Goal: Information Seeking & Learning: Find specific fact

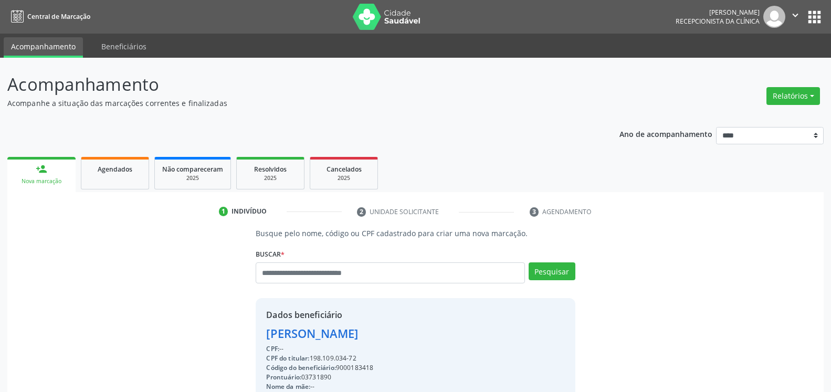
click at [358, 277] on input "text" at bounding box center [390, 273] width 269 height 21
type input "**********"
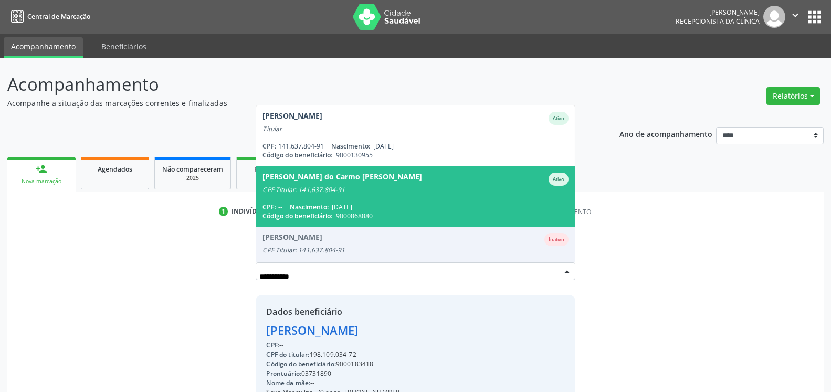
click at [336, 203] on span "07/12/1951" at bounding box center [342, 207] width 20 height 9
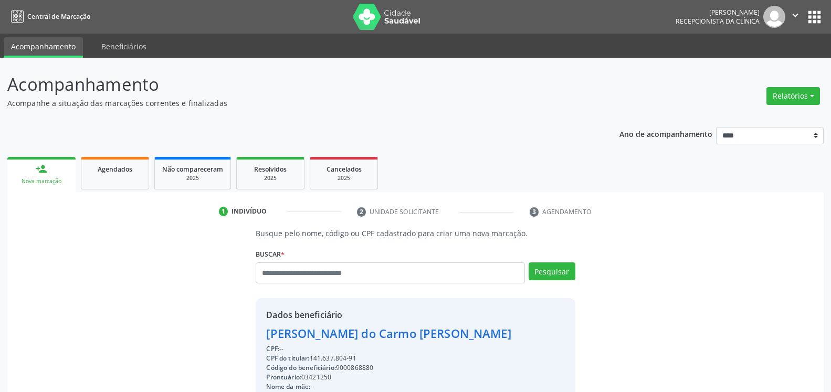
drag, startPoint x: 262, startPoint y: 337, endPoint x: 471, endPoint y: 337, distance: 208.5
click at [471, 337] on div "Dados beneficiário Maria do Carmo Melquiades da Silva CPF: -- CPF do titular: 1…" at bounding box center [415, 399] width 319 height 202
copy div "Maria do Carmo Melquiades da Silva"
click at [404, 336] on div "Maria do Carmo Melquiades da Silva" at bounding box center [409, 333] width 286 height 17
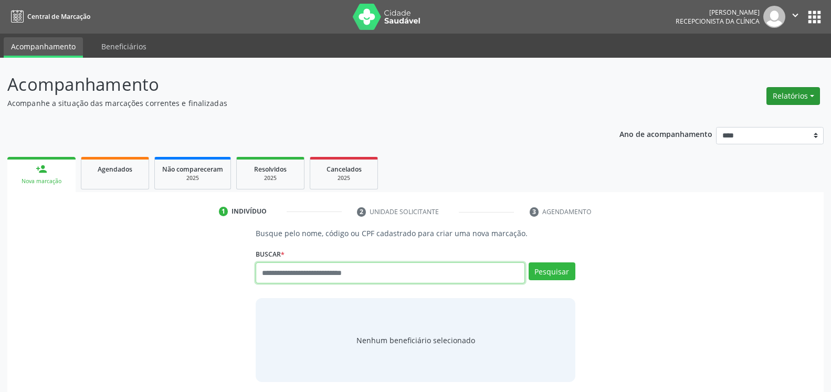
click at [799, 93] on button "Relatórios" at bounding box center [794, 96] width 54 height 18
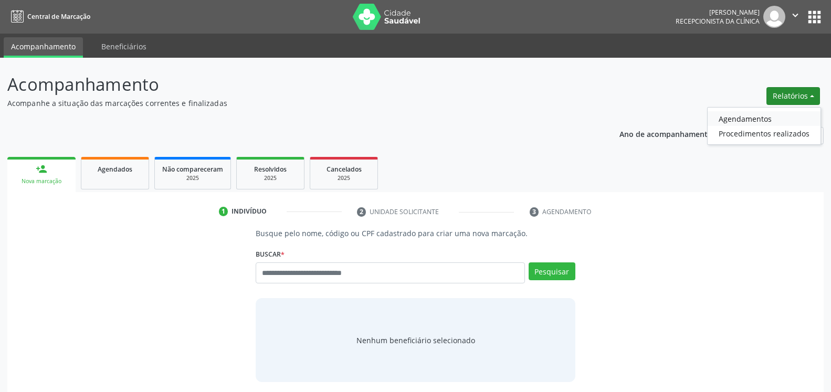
click at [768, 116] on link "Agendamentos" at bounding box center [764, 118] width 113 height 15
select select "*"
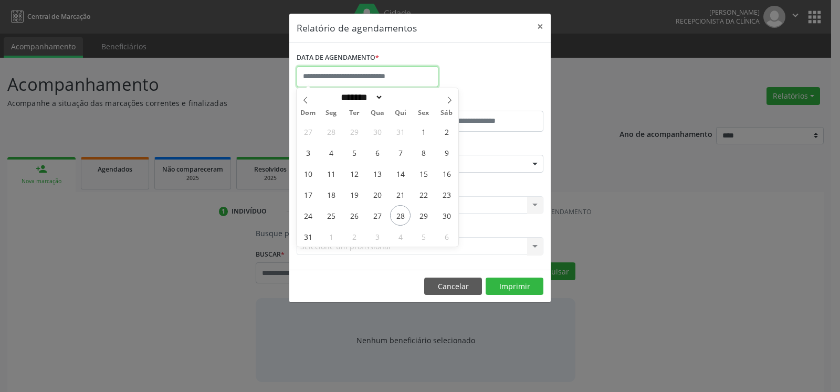
click at [347, 77] on input "text" at bounding box center [368, 76] width 142 height 21
click at [360, 219] on span "26" at bounding box center [354, 215] width 20 height 20
type input "**********"
click at [359, 218] on span "26" at bounding box center [354, 215] width 20 height 20
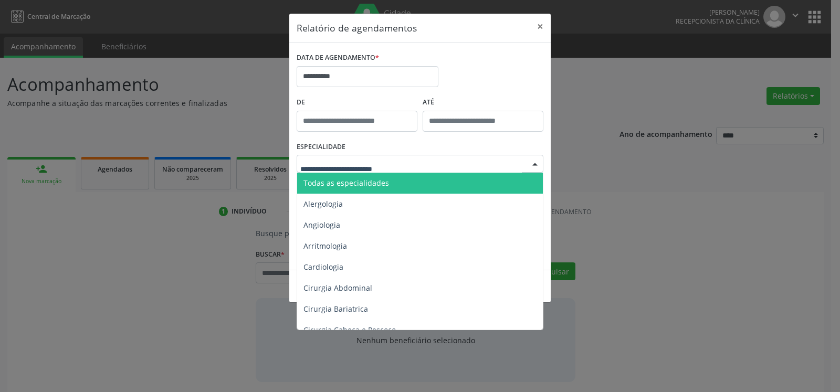
click at [380, 186] on span "Todas as especialidades" at bounding box center [347, 183] width 86 height 10
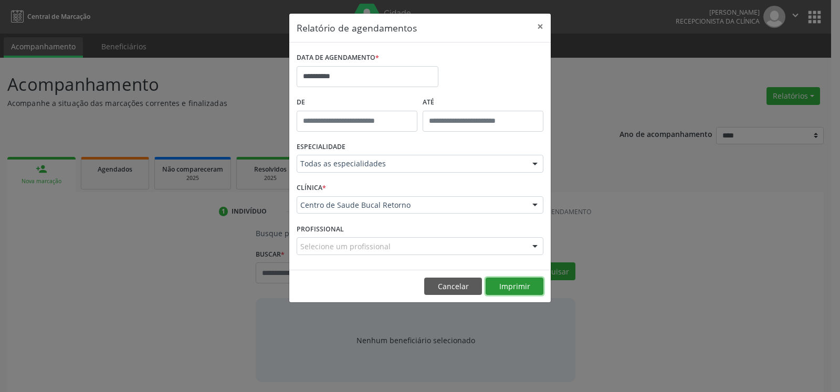
click at [503, 291] on button "Imprimir" at bounding box center [515, 287] width 58 height 18
click at [524, 283] on button "Imprimir" at bounding box center [515, 287] width 58 height 18
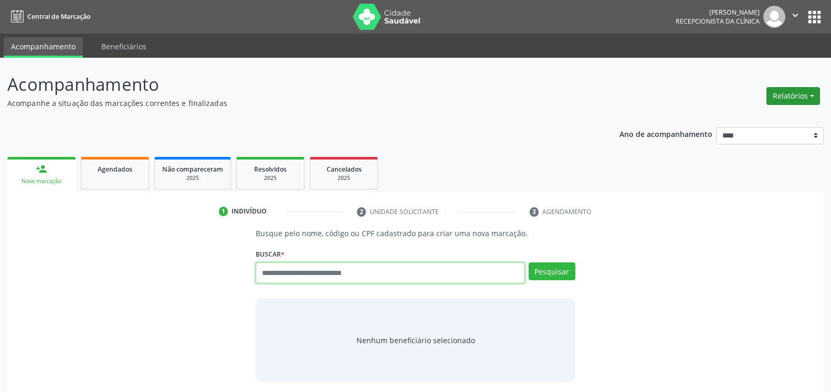
click at [804, 97] on button "Relatórios" at bounding box center [794, 96] width 54 height 18
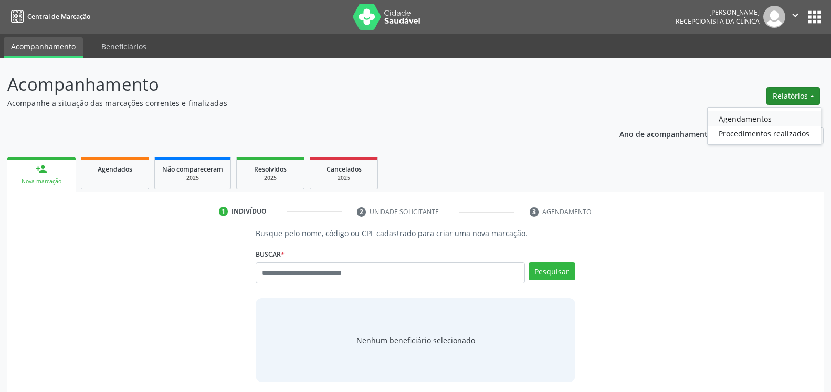
click at [748, 118] on link "Agendamentos" at bounding box center [764, 118] width 113 height 15
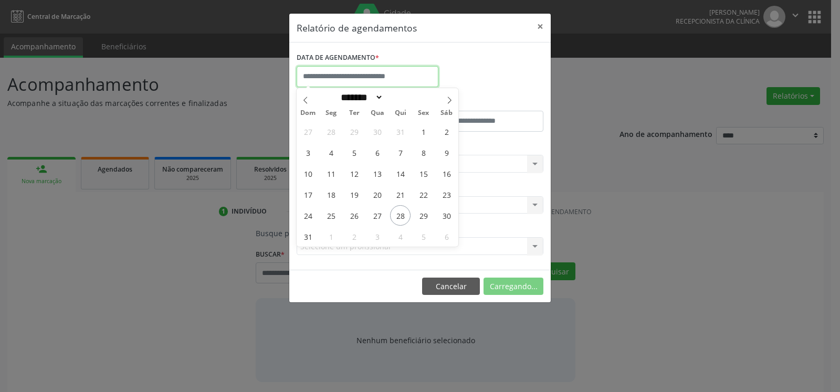
click at [374, 75] on input "text" at bounding box center [368, 76] width 142 height 21
click at [357, 216] on span "26" at bounding box center [354, 215] width 20 height 20
type input "**********"
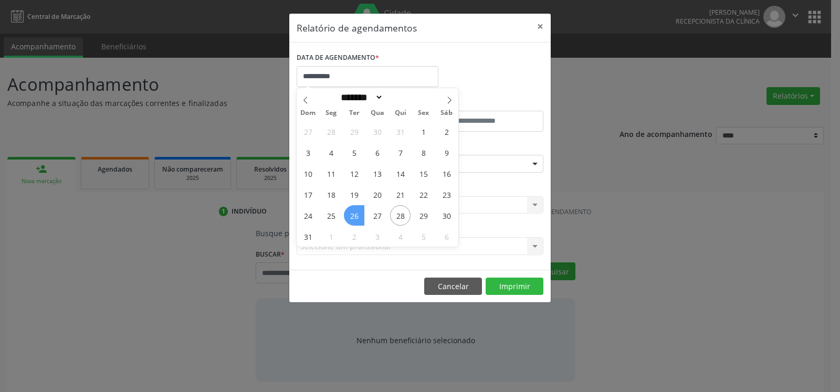
click at [357, 216] on span "26" at bounding box center [354, 215] width 20 height 20
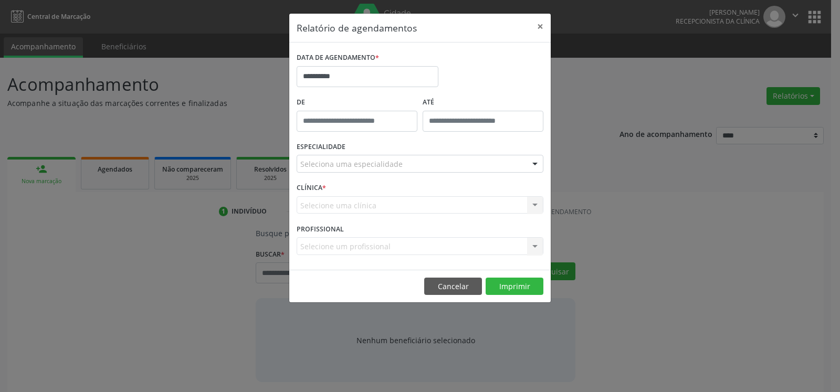
click at [403, 162] on div "Seleciona uma especialidade" at bounding box center [420, 164] width 247 height 18
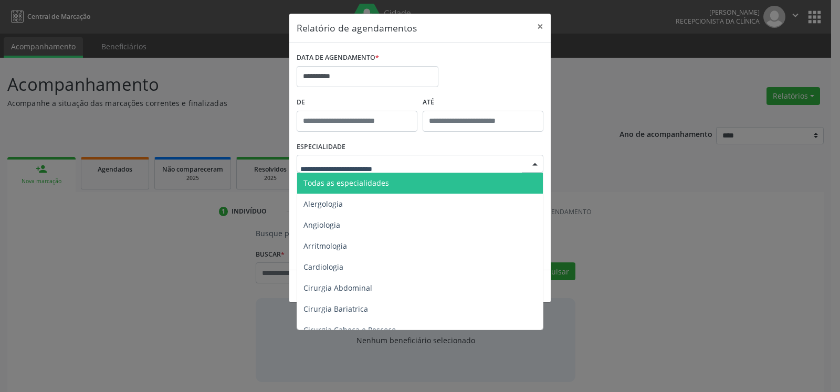
click at [409, 185] on span "Todas as especialidades" at bounding box center [420, 183] width 247 height 21
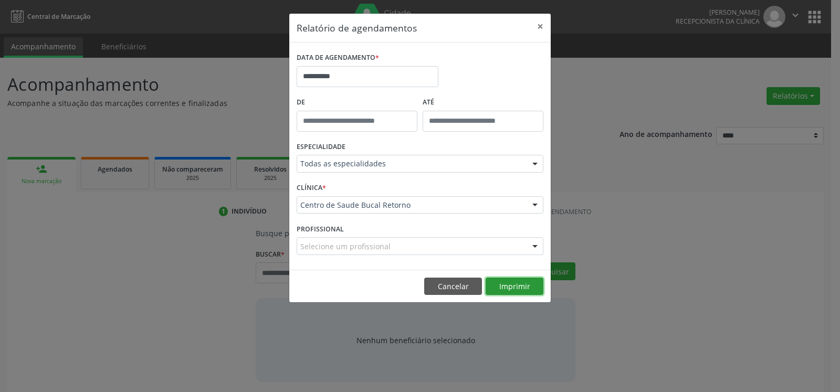
click at [514, 287] on button "Imprimir" at bounding box center [515, 287] width 58 height 18
click at [540, 25] on button "×" at bounding box center [540, 27] width 21 height 26
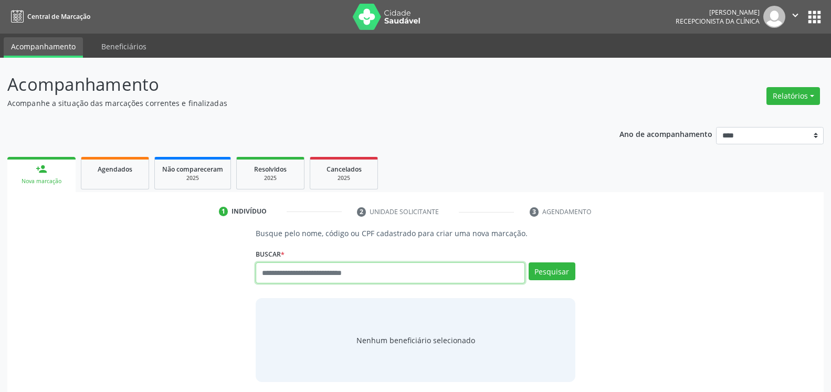
click at [347, 273] on input "text" at bounding box center [390, 273] width 269 height 21
type input "**********"
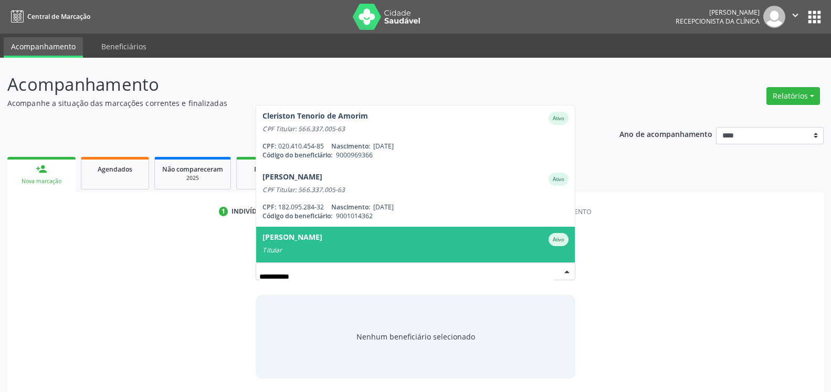
click at [322, 237] on div "[PERSON_NAME]" at bounding box center [293, 239] width 60 height 13
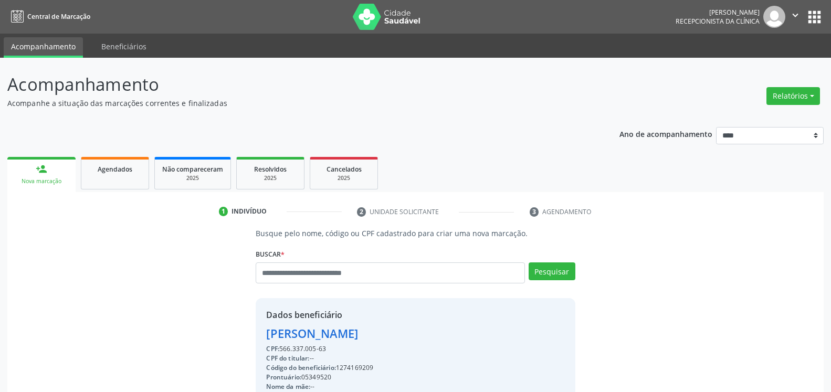
drag, startPoint x: 263, startPoint y: 337, endPoint x: 447, endPoint y: 339, distance: 184.3
click at [447, 339] on div "Dados beneficiário [PERSON_NAME] CPF: 566.337.005-63 CPF do titular: -- Código …" at bounding box center [415, 399] width 319 height 202
copy div "[PERSON_NAME]"
click at [307, 276] on input "text" at bounding box center [390, 273] width 269 height 21
type input "**********"
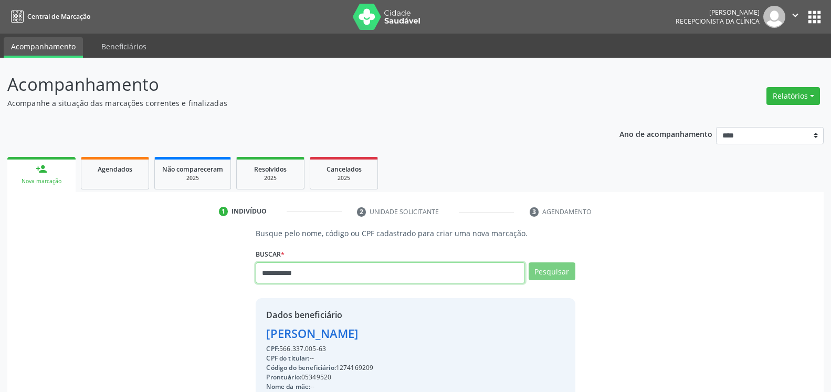
type input "**********"
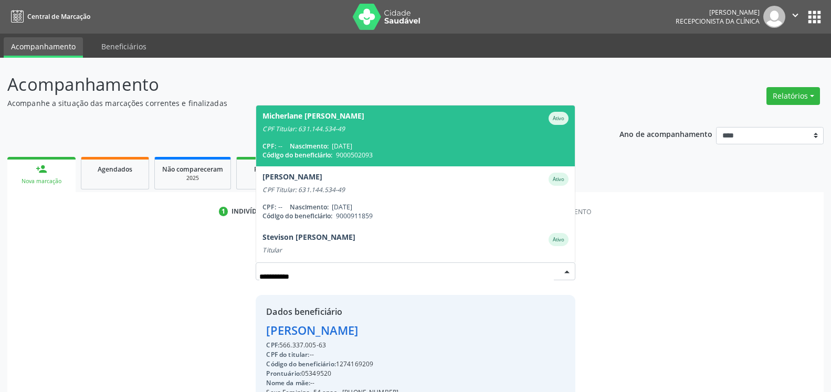
click at [318, 126] on div "CPF Titular: 631.144.534-49" at bounding box center [416, 129] width 306 height 8
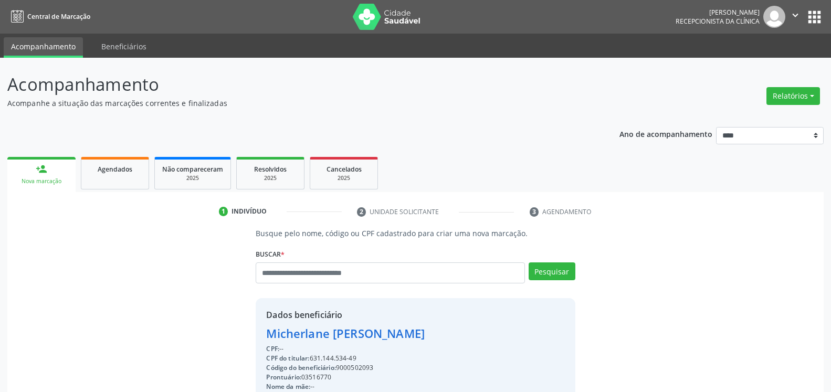
drag, startPoint x: 264, startPoint y: 336, endPoint x: 463, endPoint y: 336, distance: 199.0
click at [463, 336] on div "Dados beneficiário [PERSON_NAME] CPF: -- CPF do titular: 631.144.534-49 Código …" at bounding box center [415, 399] width 319 height 202
copy div "Micherlane [PERSON_NAME]"
click at [793, 94] on button "Relatórios" at bounding box center [794, 96] width 54 height 18
click at [762, 117] on link "Agendamentos" at bounding box center [764, 118] width 113 height 15
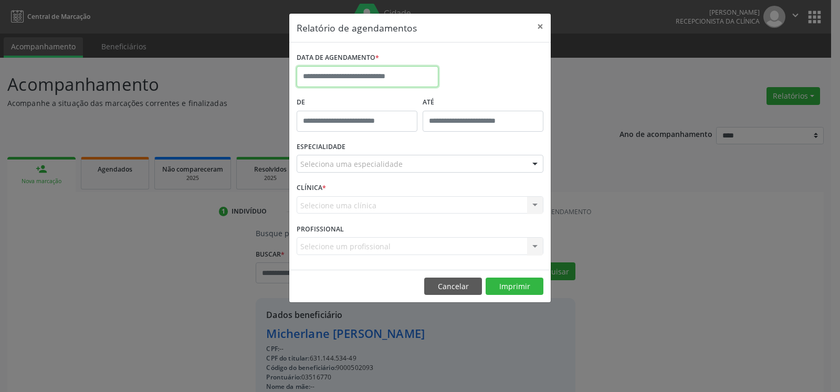
click at [364, 72] on input "text" at bounding box center [368, 76] width 142 height 21
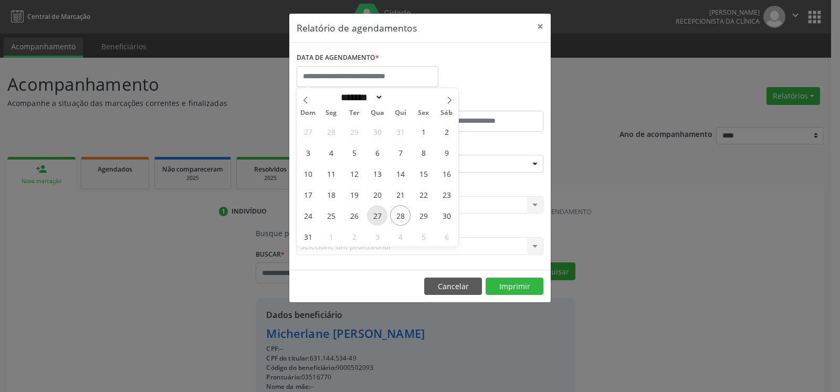
click at [378, 220] on span "27" at bounding box center [377, 215] width 20 height 20
type input "**********"
click at [378, 220] on span "27" at bounding box center [377, 215] width 20 height 20
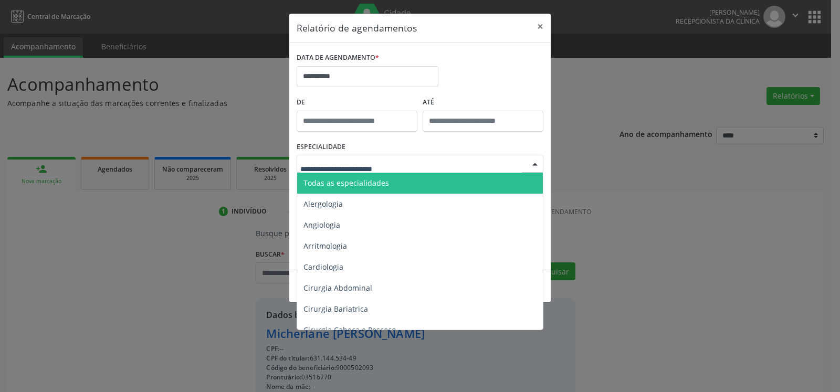
drag, startPoint x: 377, startPoint y: 183, endPoint x: 377, endPoint y: 192, distance: 8.9
click at [377, 184] on span "Todas as especialidades" at bounding box center [347, 183] width 86 height 10
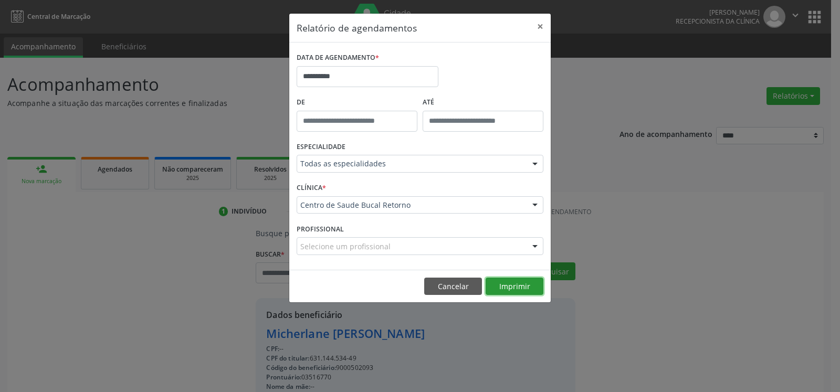
click at [515, 284] on button "Imprimir" at bounding box center [515, 287] width 58 height 18
click at [543, 26] on button "×" at bounding box center [540, 27] width 21 height 26
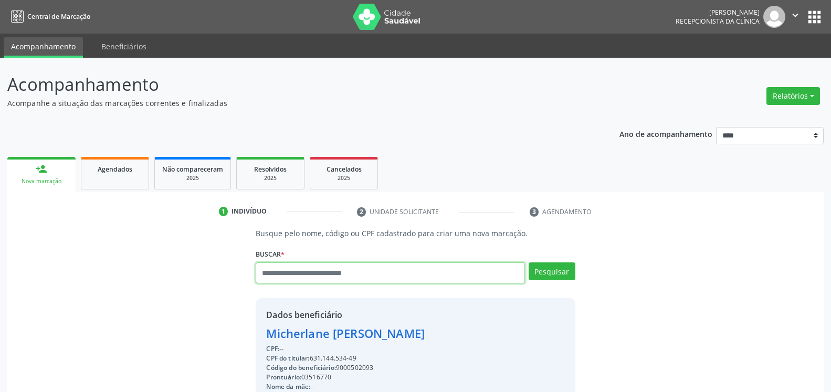
click at [324, 271] on input "text" at bounding box center [390, 273] width 269 height 21
type input "**********"
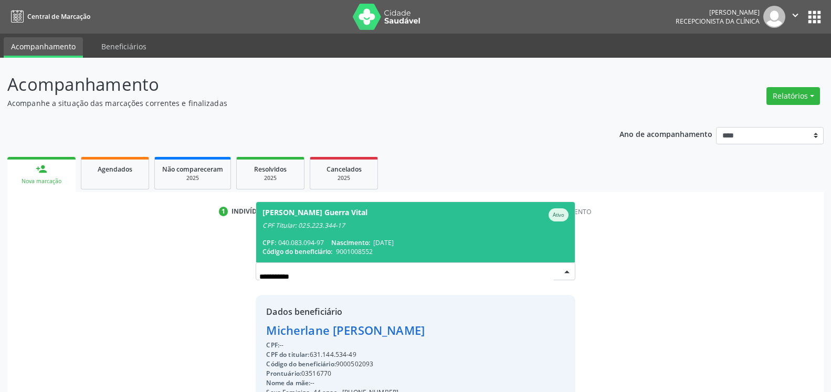
click at [356, 229] on div "CPF Titular: 025.223.344-17" at bounding box center [416, 226] width 306 height 8
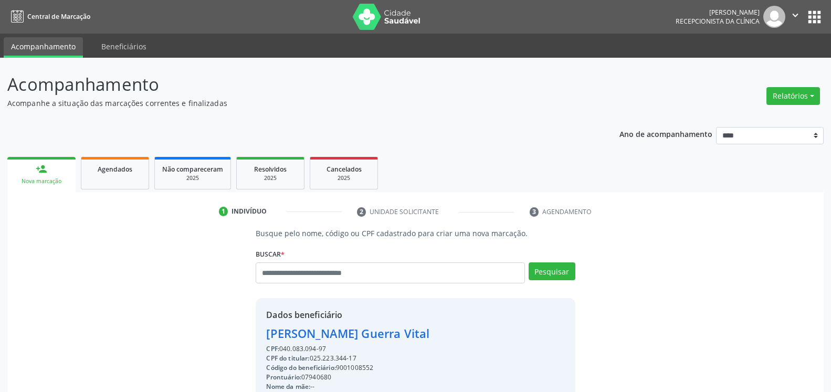
drag, startPoint x: 266, startPoint y: 337, endPoint x: 421, endPoint y: 338, distance: 154.4
click at [421, 338] on div "Dados beneficiário [PERSON_NAME] Vital CPF: 040.083.094-97 CPF do titular: 025.…" at bounding box center [415, 399] width 319 height 202
copy div "[PERSON_NAME] Guerra Vital"
click at [355, 276] on input "text" at bounding box center [390, 273] width 269 height 21
type input "**********"
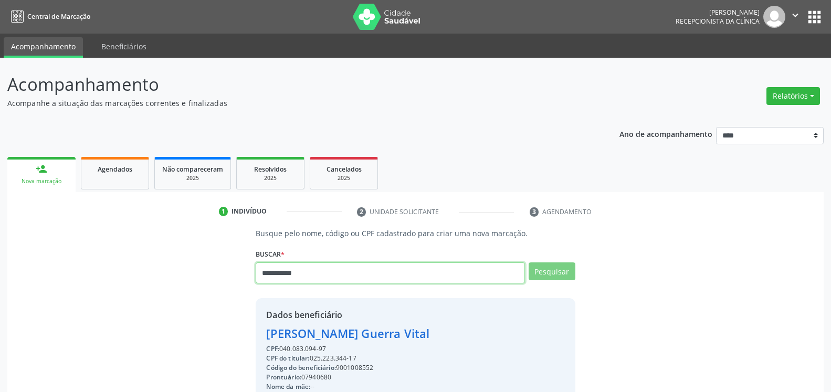
type input "**********"
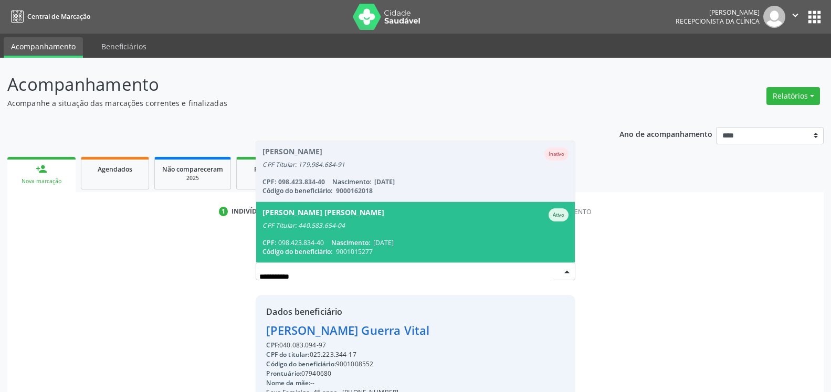
click at [371, 232] on span "[PERSON_NAME] CPF Titular: 440.583.654-04 CPF: 098.423.834-40 Nascimento: [DATE…" at bounding box center [415, 232] width 318 height 60
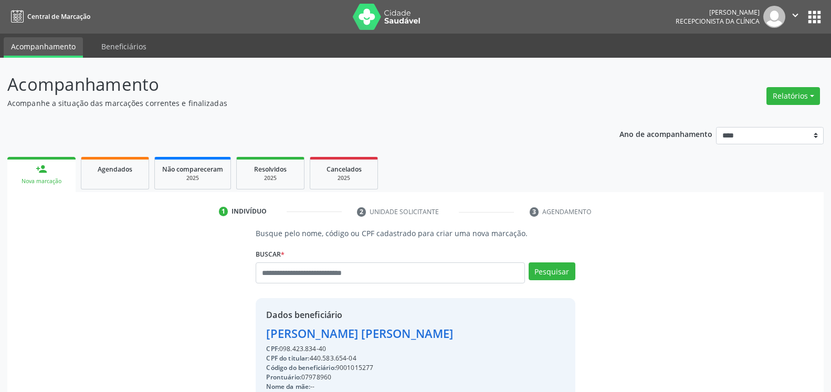
drag, startPoint x: 265, startPoint y: 336, endPoint x: 453, endPoint y: 339, distance: 187.5
click at [453, 339] on div "Dados beneficiário [PERSON_NAME] CPF: 098.423.834-40 CPF do titular: 440.583.65…" at bounding box center [415, 399] width 319 height 202
copy div "[PERSON_NAME] [PERSON_NAME]"
click at [331, 178] on div "2025" at bounding box center [344, 178] width 53 height 8
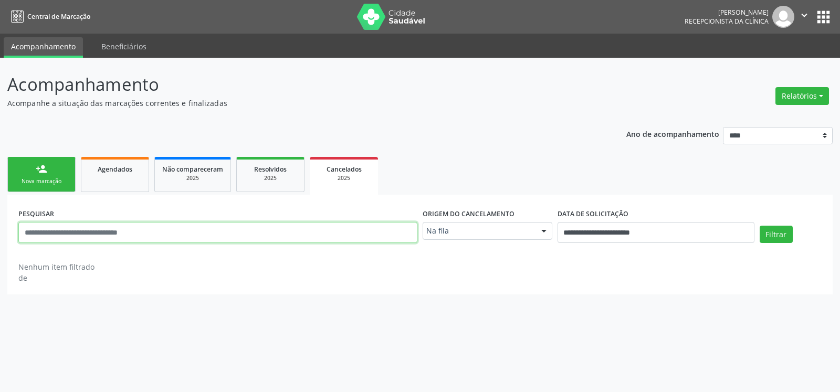
click at [258, 233] on input "text" at bounding box center [217, 232] width 399 height 21
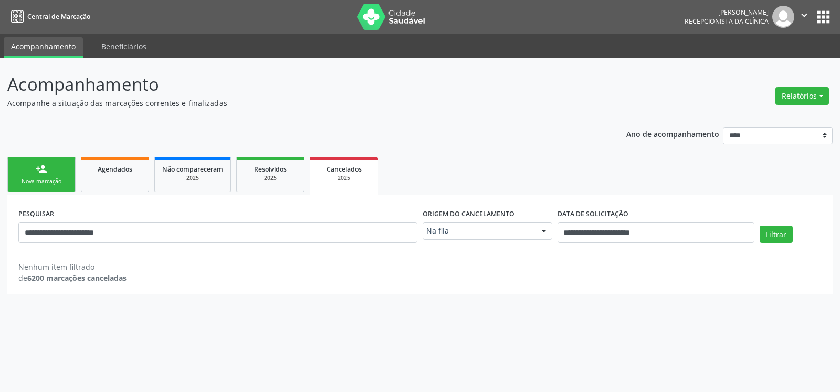
click at [536, 234] on div "Na fila Na fila Agendados Nenhum resultado encontrado para: " " Não há nenhuma …" at bounding box center [488, 231] width 130 height 18
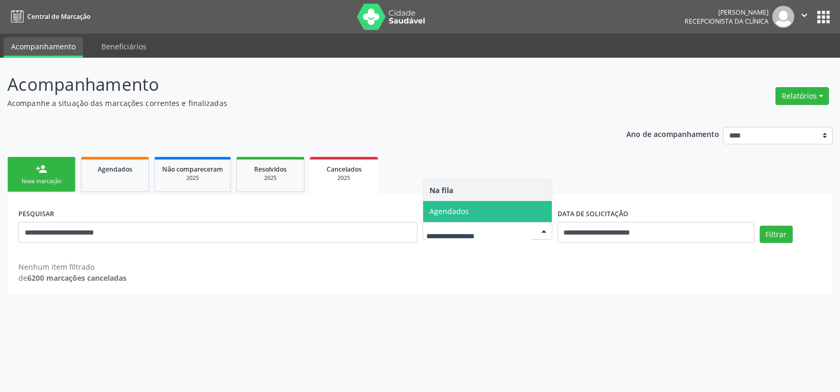
click at [523, 214] on span "Agendados" at bounding box center [487, 211] width 129 height 21
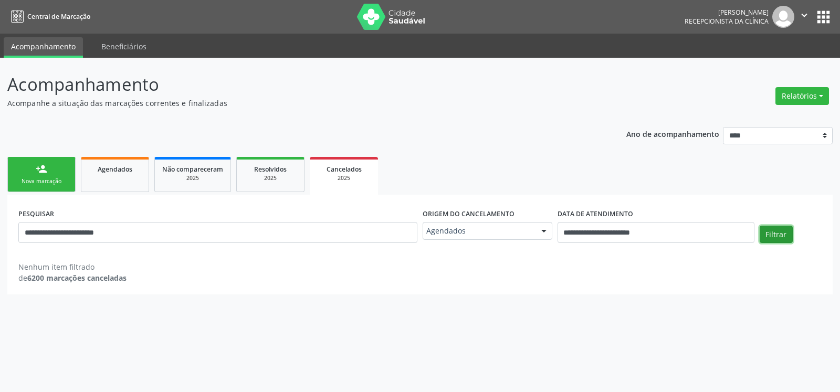
click at [778, 231] on button "Filtrar" at bounding box center [776, 235] width 33 height 18
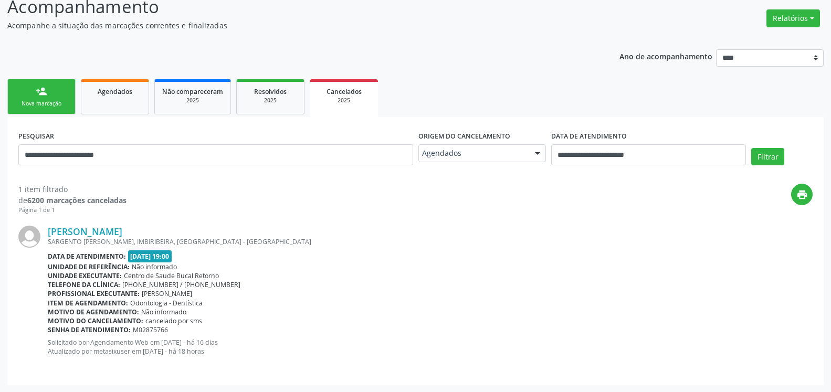
scroll to position [78, 0]
drag, startPoint x: 156, startPoint y: 157, endPoint x: 0, endPoint y: 172, distance: 156.7
click at [18, 165] on input "**********" at bounding box center [215, 154] width 395 height 21
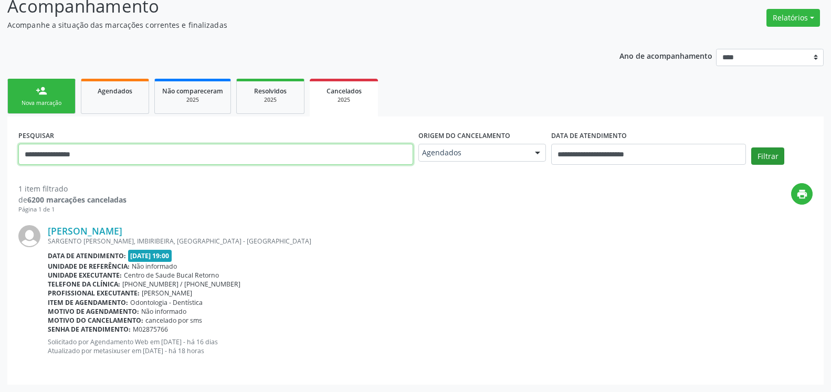
type input "**********"
click at [760, 158] on button "Filtrar" at bounding box center [768, 157] width 33 height 18
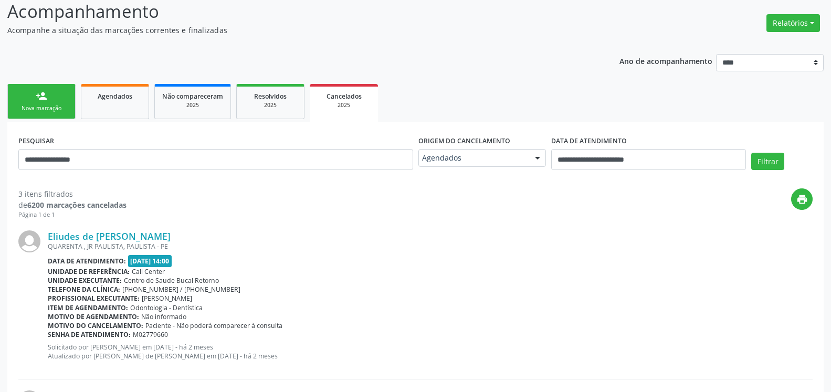
scroll to position [0, 0]
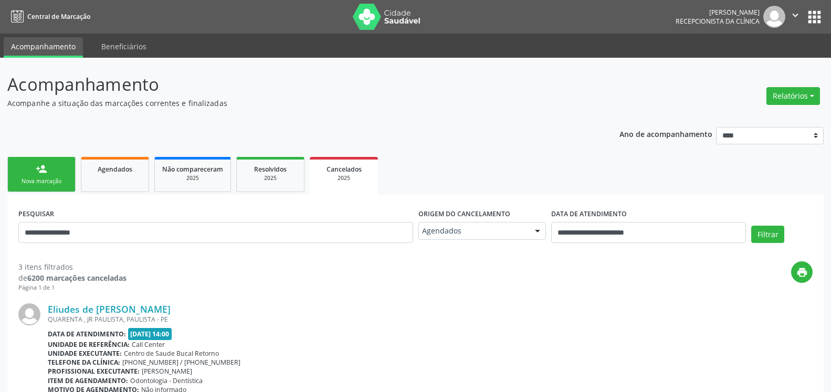
click at [59, 160] on link "person_add Nova marcação" at bounding box center [41, 174] width 68 height 35
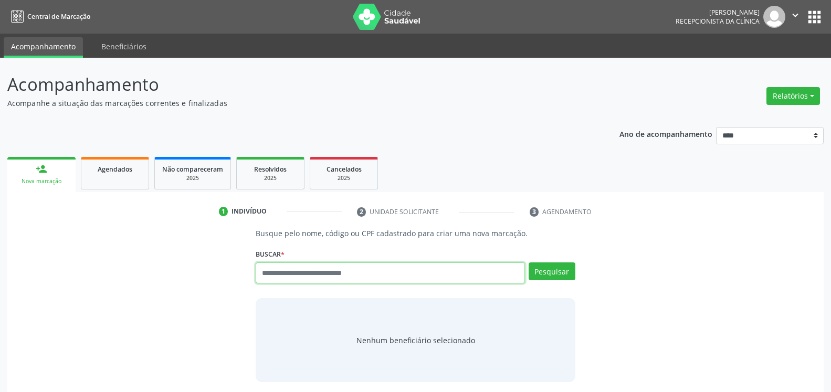
click at [300, 274] on input "text" at bounding box center [390, 273] width 269 height 21
type input "**********"
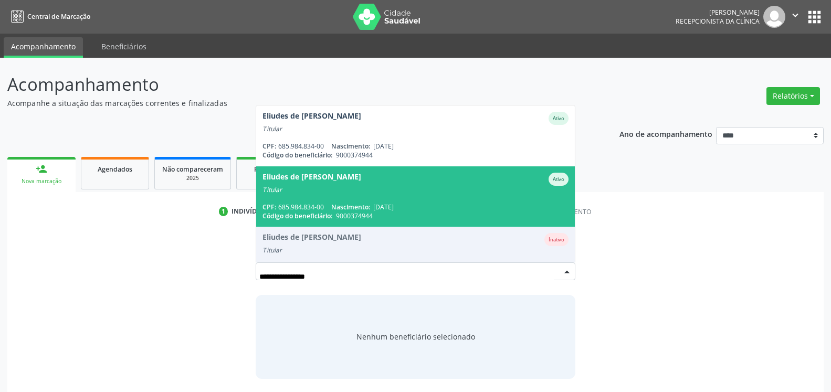
click at [334, 193] on div "Titular" at bounding box center [416, 190] width 306 height 8
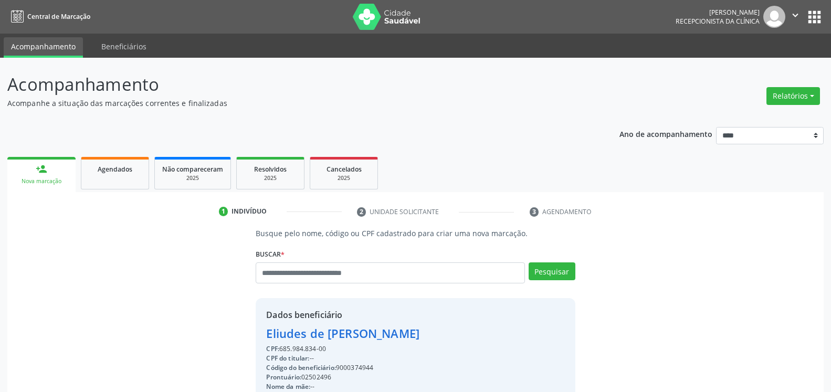
drag, startPoint x: 265, startPoint y: 335, endPoint x: 418, endPoint y: 333, distance: 152.8
click at [418, 333] on div "Dados beneficiário [PERSON_NAME] CPF: 685.984.834-00 CPF do titular: -- Código …" at bounding box center [415, 399] width 319 height 202
copy div "Eliudes de [PERSON_NAME]"
click at [340, 279] on input "text" at bounding box center [390, 273] width 269 height 21
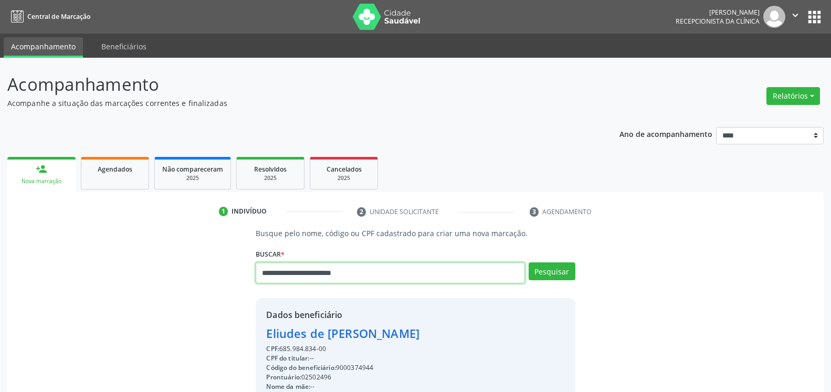
type input "**********"
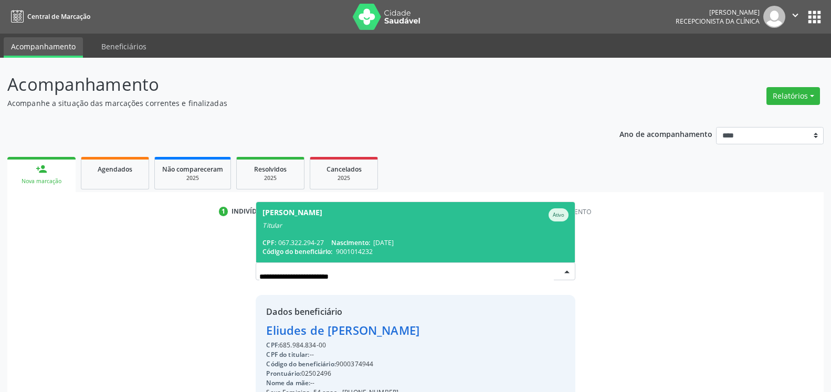
click at [326, 239] on div "CPF: 067.322.294-27 Nascimento: [DATE]" at bounding box center [416, 242] width 306 height 9
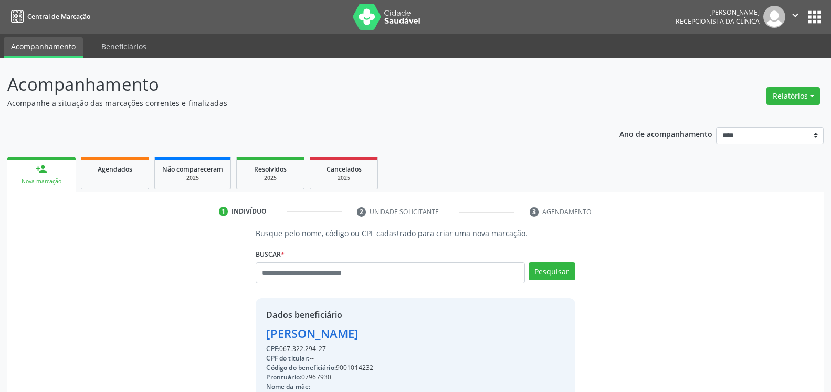
drag, startPoint x: 264, startPoint y: 333, endPoint x: 467, endPoint y: 341, distance: 202.9
click at [467, 341] on div "Dados beneficiário [PERSON_NAME] CPF: 067.322.294-27 CPF do titular: -- Código …" at bounding box center [415, 399] width 319 height 202
copy div "[PERSON_NAME]"
